Goal: Find specific page/section: Find specific page/section

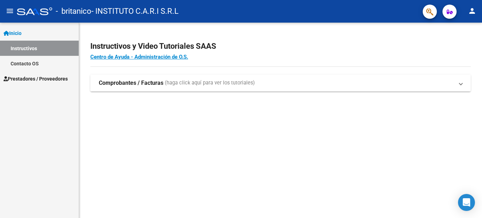
click at [138, 81] on strong "Comprobantes / Facturas" at bounding box center [131, 83] width 65 height 8
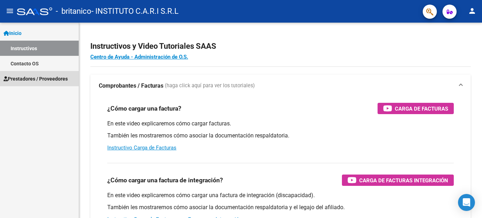
click at [48, 81] on span "Prestadores / Proveedores" at bounding box center [36, 79] width 64 height 8
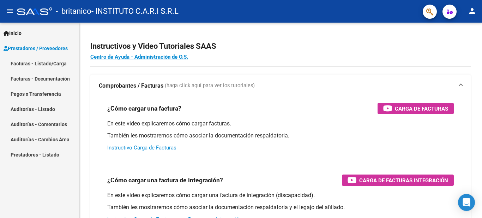
click at [55, 78] on link "Facturas - Documentación" at bounding box center [39, 78] width 79 height 15
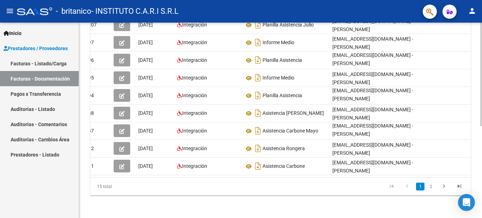
scroll to position [173, 0]
click at [448, 186] on icon "go to next page" at bounding box center [444, 187] width 9 height 8
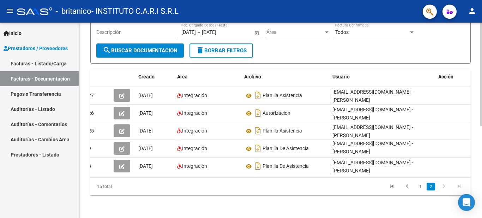
scroll to position [85, 0]
click at [444, 188] on icon "go to next page" at bounding box center [444, 187] width 9 height 8
click at [442, 186] on icon "go to next page" at bounding box center [444, 187] width 9 height 8
click at [410, 186] on icon "go to previous page" at bounding box center [407, 187] width 9 height 8
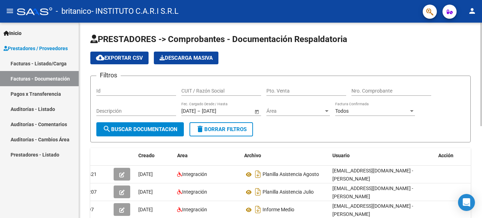
scroll to position [0, 0]
click at [54, 65] on link "Facturas - Listado/Carga" at bounding box center [39, 63] width 79 height 15
